Goal: Task Accomplishment & Management: Use online tool/utility

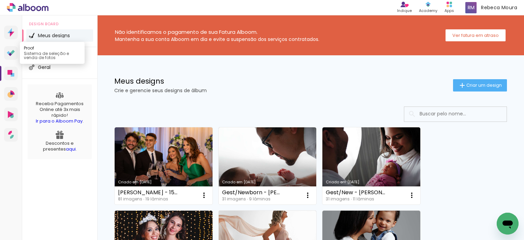
click at [16, 51] on link "Proof Sistema de seleção e venda de fotos" at bounding box center [11, 53] width 14 height 14
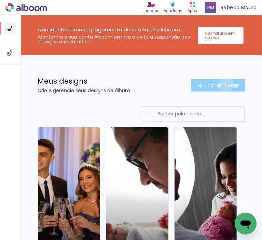
click at [219, 84] on span "Criar um design" at bounding box center [221, 85] width 35 height 4
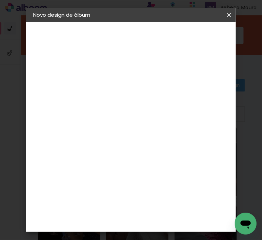
click at [145, 90] on input at bounding box center [145, 91] width 0 height 11
type input "Lucinda"
type paper-input "Lucinda"
click at [164, 90] on div at bounding box center [144, 92] width 39 height 52
click at [145, 89] on input "Lucinda" at bounding box center [145, 91] width 0 height 11
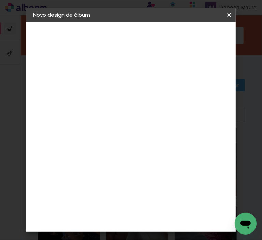
type input "[PERSON_NAME]"
type paper-input "[PERSON_NAME]"
click at [0, 0] on slot "Avançar" at bounding box center [0, 0] width 0 height 0
click at [132, 127] on input at bounding box center [128, 130] width 69 height 9
type input "profo"
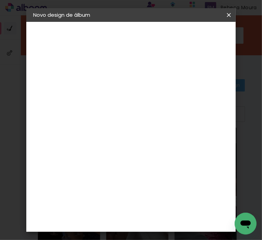
type paper-input "profo"
click at [131, 149] on paper-item "ProFox" at bounding box center [127, 154] width 60 height 15
click at [0, 0] on slot "Avançar" at bounding box center [0, 0] width 0 height 0
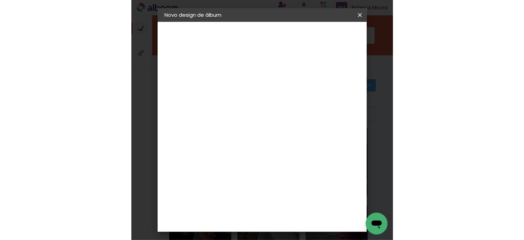
scroll to position [239, 0]
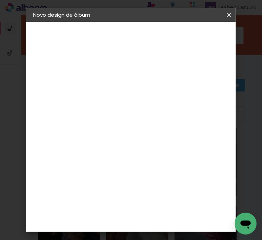
click at [143, 102] on span "20 × 20" at bounding box center [144, 109] width 32 height 18
click at [0, 0] on slot "Avançar" at bounding box center [0, 0] width 0 height 0
click at [215, 36] on span "Iniciar design" at bounding box center [213, 39] width 16 height 10
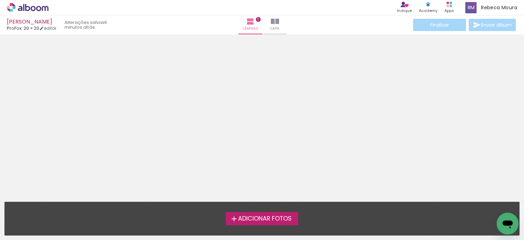
click at [261, 217] on span "Adicionar Fotos" at bounding box center [265, 219] width 54 height 6
click at [0, 0] on input "file" at bounding box center [0, 0] width 0 height 0
click at [261, 147] on div at bounding box center [262, 116] width 524 height 158
click at [261, 218] on span "Adicionar Fotos" at bounding box center [265, 219] width 54 height 6
click at [0, 0] on input "file" at bounding box center [0, 0] width 0 height 0
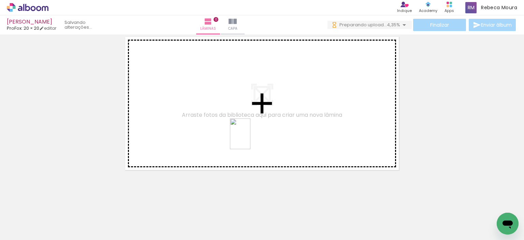
drag, startPoint x: 347, startPoint y: 227, endPoint x: 250, endPoint y: 139, distance: 130.4
click at [250, 139] on quentale-workspace at bounding box center [262, 120] width 524 height 240
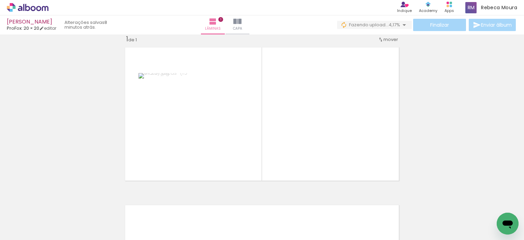
scroll to position [9, 0]
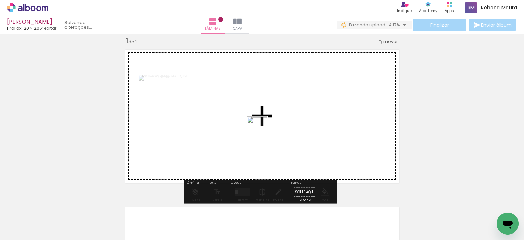
drag, startPoint x: 381, startPoint y: 221, endPoint x: 268, endPoint y: 136, distance: 141.5
click at [261, 136] on quentale-workspace at bounding box center [262, 120] width 524 height 240
drag, startPoint x: 411, startPoint y: 225, endPoint x: 349, endPoint y: 150, distance: 96.5
click at [261, 150] on quentale-workspace at bounding box center [262, 120] width 524 height 240
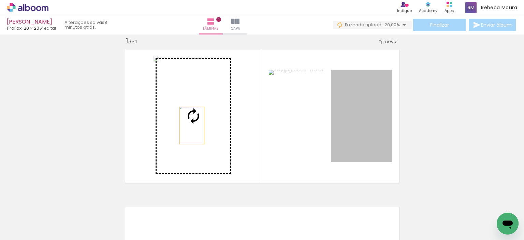
drag, startPoint x: 376, startPoint y: 142, endPoint x: 184, endPoint y: 124, distance: 193.3
click at [0, 0] on slot at bounding box center [0, 0] width 0 height 0
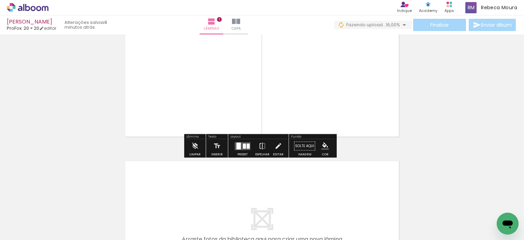
scroll to position [111, 0]
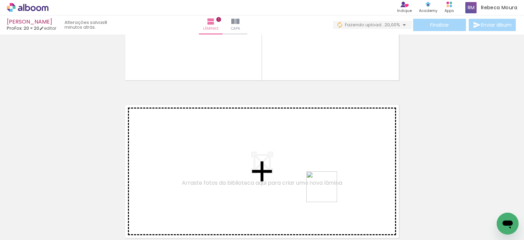
drag, startPoint x: 467, startPoint y: 229, endPoint x: 473, endPoint y: 199, distance: 30.9
click at [261, 170] on quentale-workspace at bounding box center [262, 120] width 524 height 240
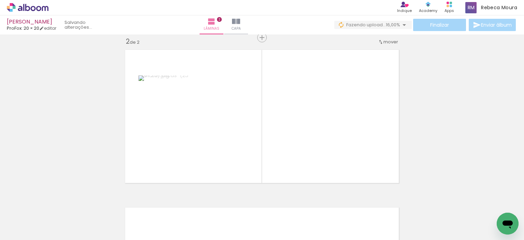
scroll to position [166, 0]
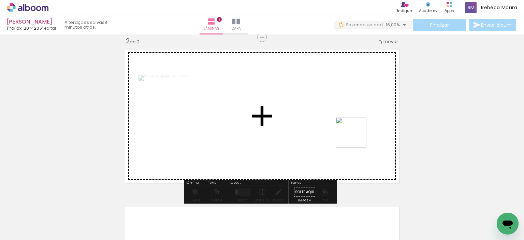
drag, startPoint x: 497, startPoint y: 214, endPoint x: 318, endPoint y: 113, distance: 205.4
click at [261, 113] on quentale-workspace at bounding box center [262, 120] width 524 height 240
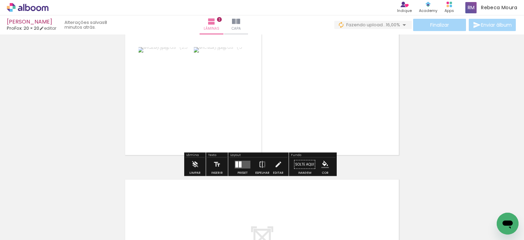
scroll to position [234, 0]
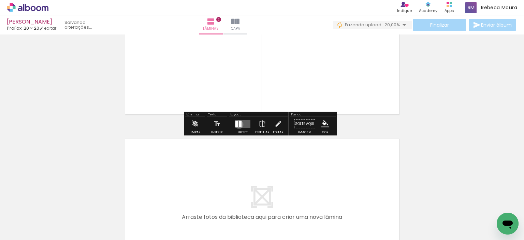
click at [239, 124] on div at bounding box center [240, 123] width 3 height 6
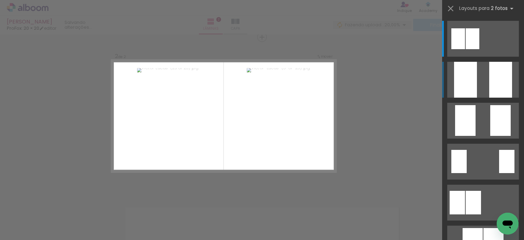
scroll to position [166, 0]
click at [261, 89] on quentale-layouter at bounding box center [483, 80] width 72 height 36
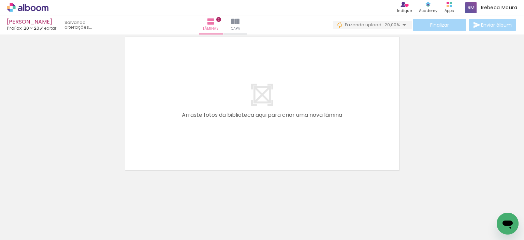
scroll to position [0, 0]
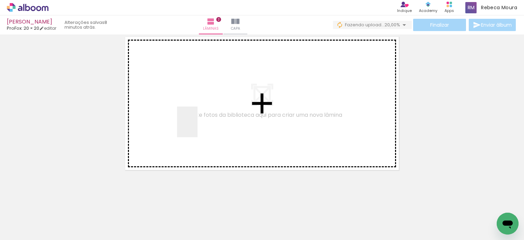
drag, startPoint x: 163, startPoint y: 168, endPoint x: 198, endPoint y: 127, distance: 53.5
click at [198, 127] on quentale-workspace at bounding box center [262, 120] width 524 height 240
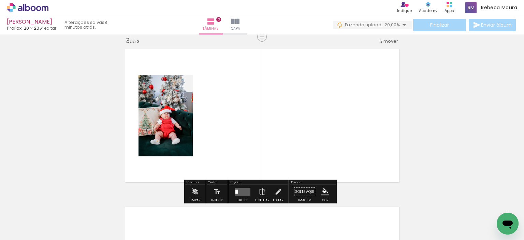
scroll to position [324, 0]
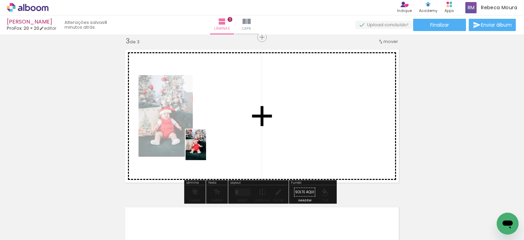
drag, startPoint x: 109, startPoint y: 220, endPoint x: 247, endPoint y: 134, distance: 162.8
click at [247, 132] on quentale-workspace at bounding box center [262, 120] width 524 height 240
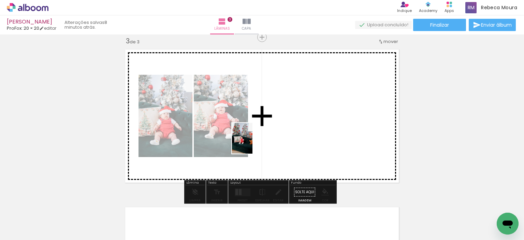
drag, startPoint x: 184, startPoint y: 225, endPoint x: 194, endPoint y: 197, distance: 29.9
click at [254, 141] on quentale-workspace at bounding box center [262, 120] width 524 height 240
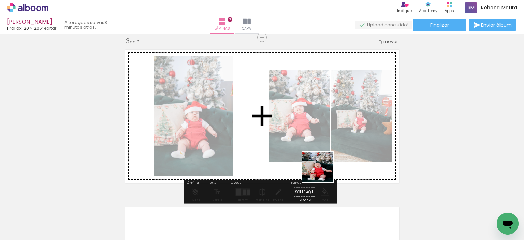
drag, startPoint x: 148, startPoint y: 225, endPoint x: 348, endPoint y: 143, distance: 215.3
click at [261, 144] on quentale-workspace at bounding box center [262, 120] width 524 height 240
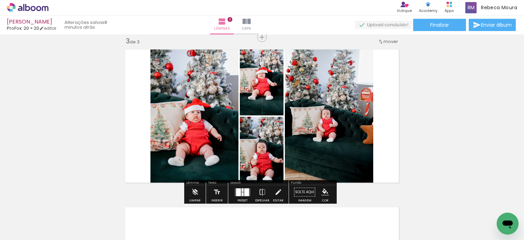
scroll to position [358, 0]
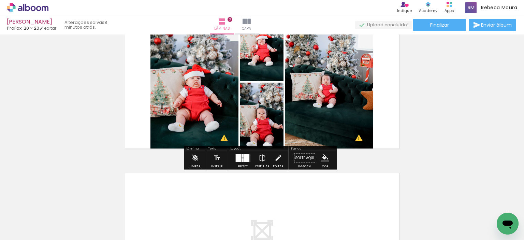
drag, startPoint x: 238, startPoint y: 202, endPoint x: 255, endPoint y: 131, distance: 72.7
click at [248, 174] on quentale-workspace at bounding box center [262, 120] width 524 height 240
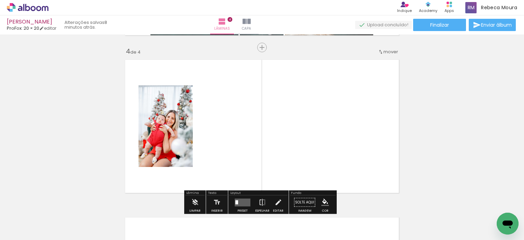
scroll to position [481, 0]
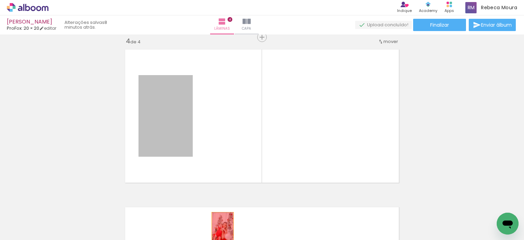
drag, startPoint x: 163, startPoint y: 136, endPoint x: 220, endPoint y: 225, distance: 104.8
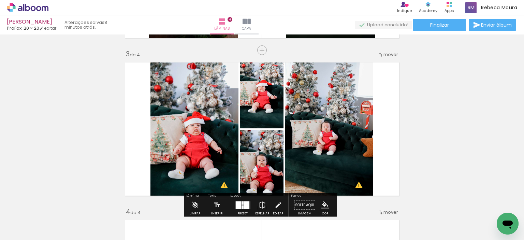
scroll to position [379, 0]
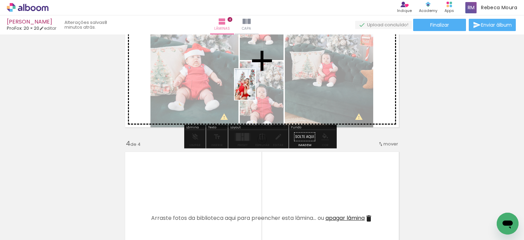
drag, startPoint x: 229, startPoint y: 222, endPoint x: 255, endPoint y: 89, distance: 135.4
click at [255, 89] on quentale-workspace at bounding box center [262, 120] width 524 height 240
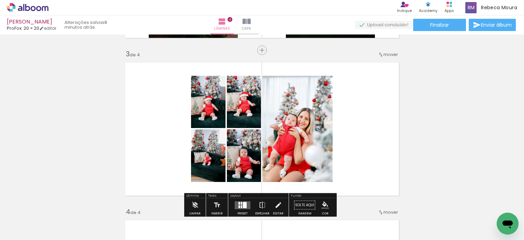
scroll to position [0, 0]
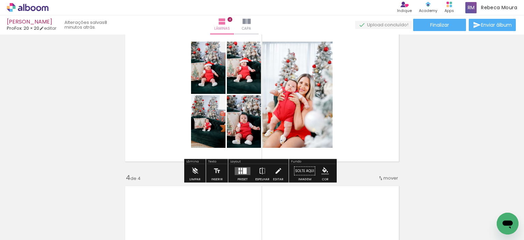
click at [241, 174] on quentale-layouter at bounding box center [243, 171] width 16 height 8
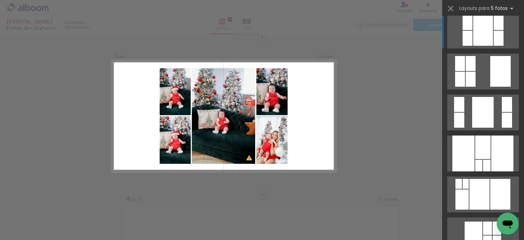
scroll to position [478, 0]
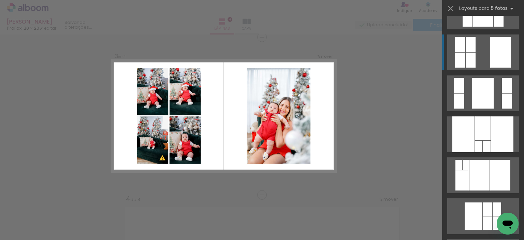
click at [261, 57] on quentale-layouter at bounding box center [483, 52] width 72 height 36
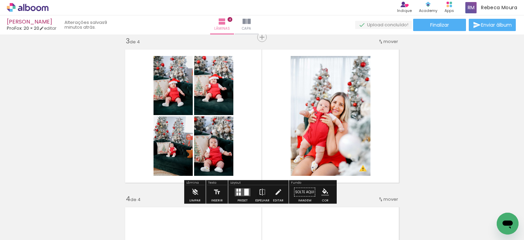
click at [179, 160] on quentale-photo at bounding box center [173, 145] width 39 height 59
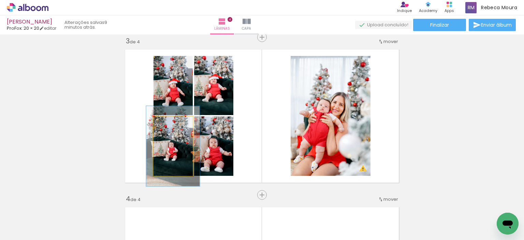
drag, startPoint x: 165, startPoint y: 125, endPoint x: 170, endPoint y: 127, distance: 5.1
type paper-slider "135"
click at [170, 127] on div at bounding box center [172, 123] width 11 height 11
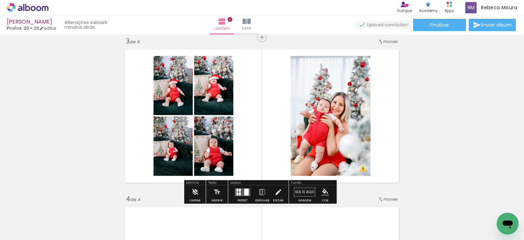
click at [103, 102] on div "Inserir lâmina 1 de 4 Inserir lâmina 2 de 4 Inserir lâmina 3 de 4 Inserir lâmin…" at bounding box center [262, 107] width 524 height 789
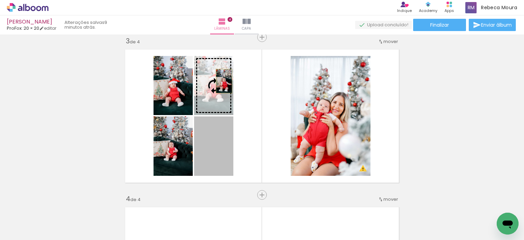
drag, startPoint x: 214, startPoint y: 150, endPoint x: 221, endPoint y: 81, distance: 69.3
click at [0, 0] on slot at bounding box center [0, 0] width 0 height 0
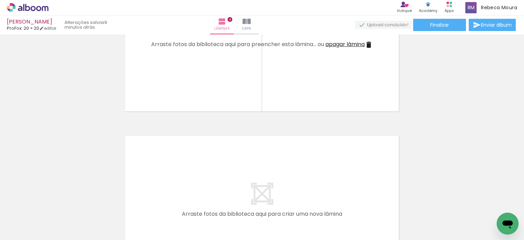
scroll to position [563, 0]
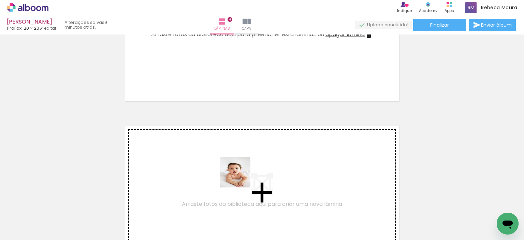
drag, startPoint x: 334, startPoint y: 212, endPoint x: 227, endPoint y: 173, distance: 113.8
click at [227, 173] on quentale-workspace at bounding box center [262, 120] width 524 height 240
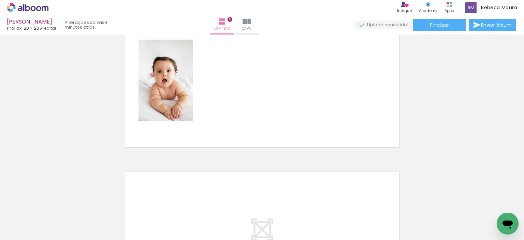
scroll to position [0, 220]
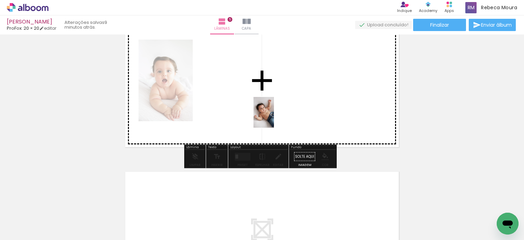
drag, startPoint x: 385, startPoint y: 225, endPoint x: 271, endPoint y: 114, distance: 158.3
click at [261, 114] on quentale-workspace at bounding box center [262, 120] width 524 height 240
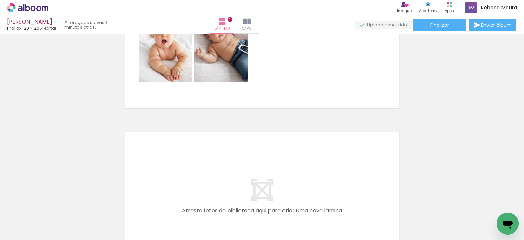
scroll to position [743, 0]
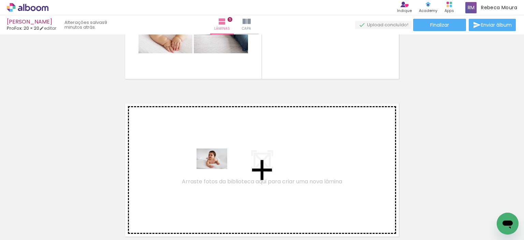
drag, startPoint x: 200, startPoint y: 217, endPoint x: 217, endPoint y: 169, distance: 50.6
click at [217, 169] on quentale-workspace at bounding box center [262, 120] width 524 height 240
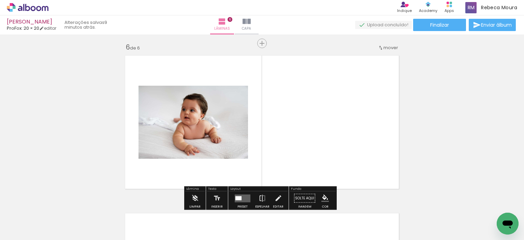
scroll to position [797, 0]
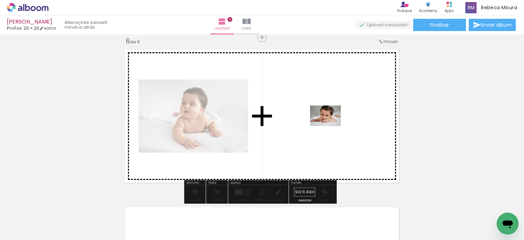
drag, startPoint x: 347, startPoint y: 224, endPoint x: 331, endPoint y: 126, distance: 99.2
click at [261, 126] on quentale-workspace at bounding box center [262, 120] width 524 height 240
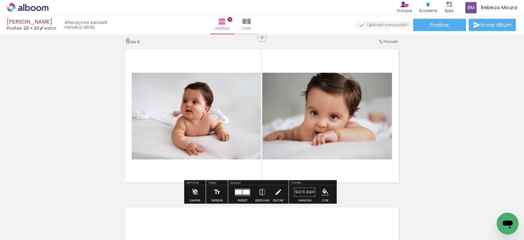
scroll to position [729, 0]
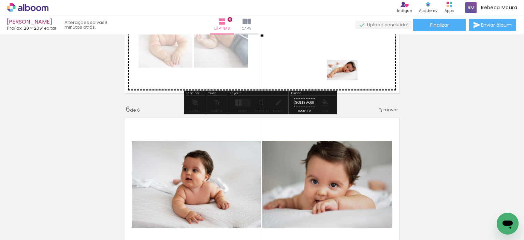
drag, startPoint x: 316, startPoint y: 222, endPoint x: 347, endPoint y: 80, distance: 145.6
click at [261, 80] on quentale-workspace at bounding box center [262, 120] width 524 height 240
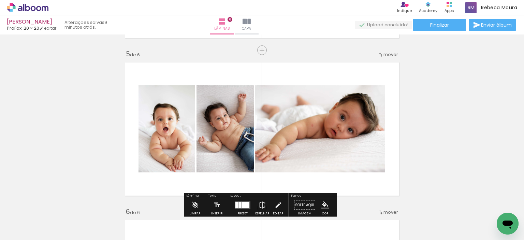
scroll to position [660, 0]
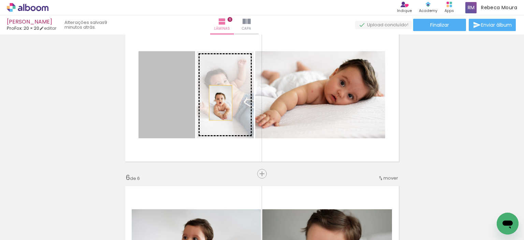
drag, startPoint x: 185, startPoint y: 99, endPoint x: 218, endPoint y: 103, distance: 33.3
click at [0, 0] on slot at bounding box center [0, 0] width 0 height 0
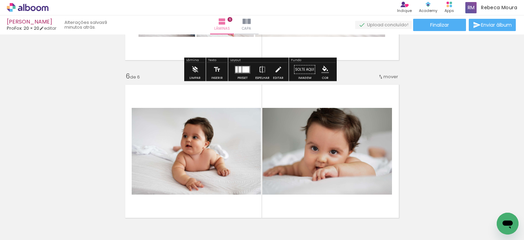
scroll to position [763, 0]
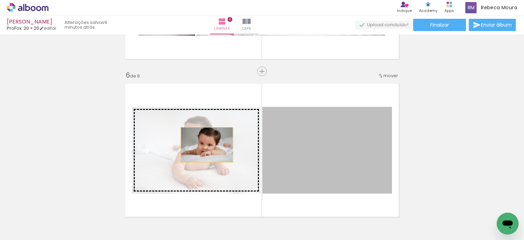
drag, startPoint x: 361, startPoint y: 146, endPoint x: 207, endPoint y: 144, distance: 153.6
click at [0, 0] on slot at bounding box center [0, 0] width 0 height 0
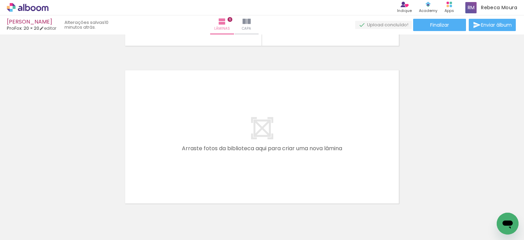
scroll to position [967, 0]
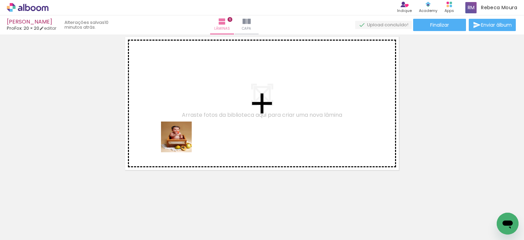
drag, startPoint x: 238, startPoint y: 224, endPoint x: 321, endPoint y: 213, distance: 83.7
click at [181, 134] on quentale-workspace at bounding box center [262, 120] width 524 height 240
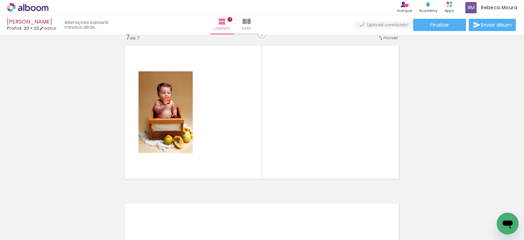
scroll to position [954, 0]
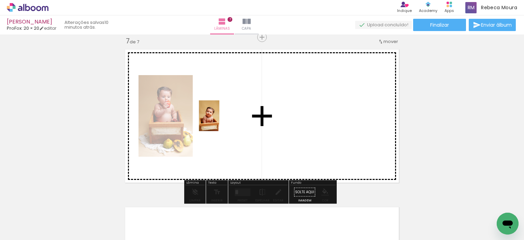
drag, startPoint x: 306, startPoint y: 207, endPoint x: 219, endPoint y: 121, distance: 121.8
click at [219, 121] on quentale-workspace at bounding box center [262, 120] width 524 height 240
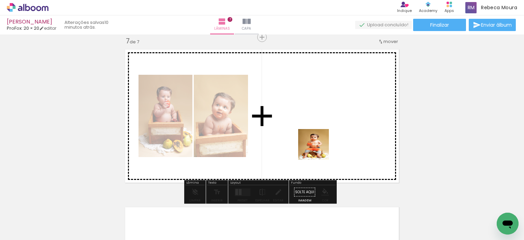
drag, startPoint x: 361, startPoint y: 223, endPoint x: 317, endPoint y: 143, distance: 91.3
click at [261, 143] on quentale-workspace at bounding box center [262, 120] width 524 height 240
